Goal: Information Seeking & Learning: Learn about a topic

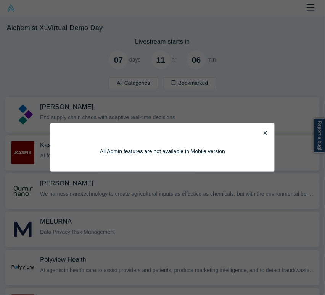
click at [266, 135] on icon "Close" at bounding box center [265, 132] width 3 height 5
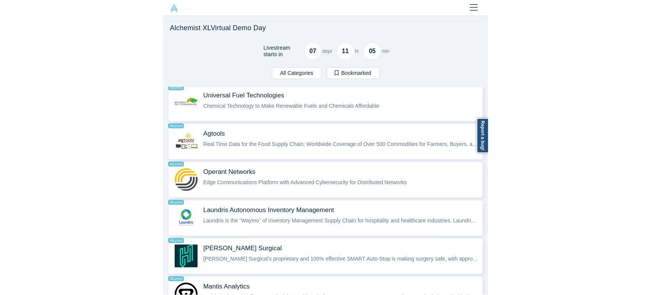
scroll to position [833, 0]
